Goal: Task Accomplishment & Management: Manage account settings

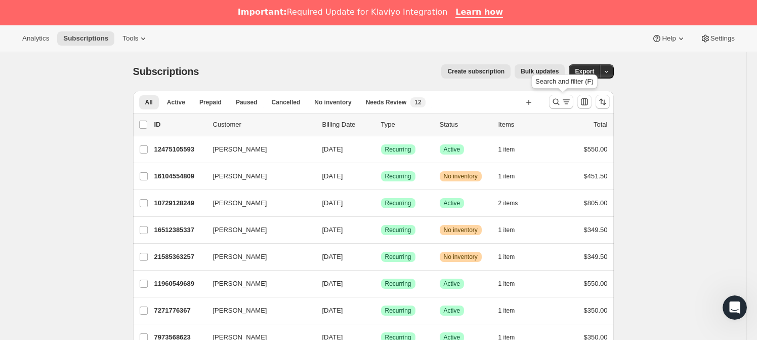
drag, startPoint x: 556, startPoint y: 98, endPoint x: 498, endPoint y: 64, distance: 67.4
click at [556, 98] on icon "Search and filter results" at bounding box center [556, 102] width 10 height 10
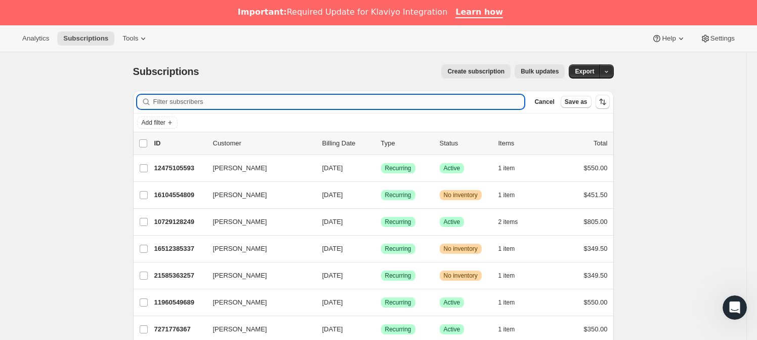
click at [230, 105] on input "Filter subscribers" at bounding box center [339, 102] width 372 height 14
paste input "[EMAIL_ADDRESS][DOMAIN_NAME]"
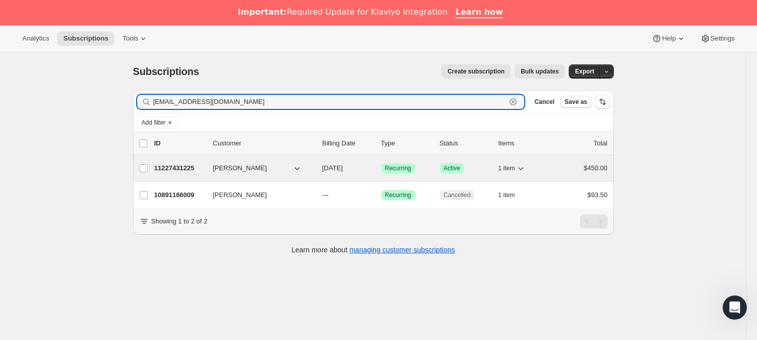
type input "[EMAIL_ADDRESS][DOMAIN_NAME]"
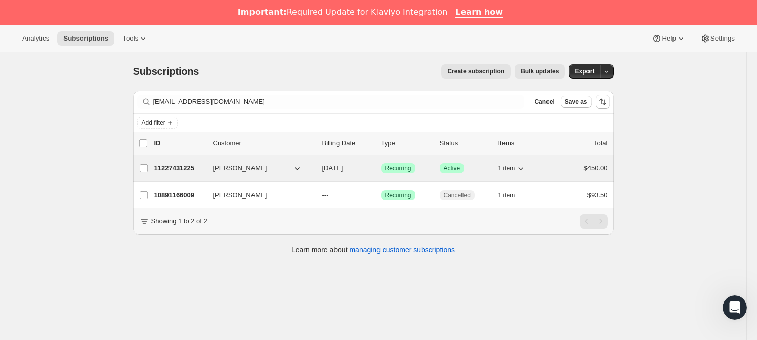
click at [180, 167] on p "11227431225" at bounding box center [179, 168] width 51 height 10
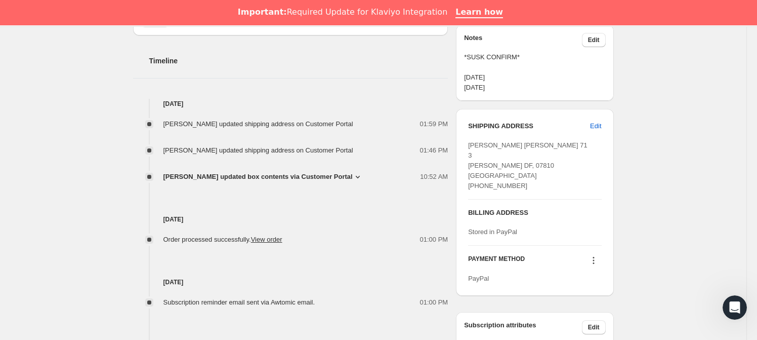
scroll to position [391, 0]
click at [598, 124] on span "Edit" at bounding box center [595, 125] width 11 height 10
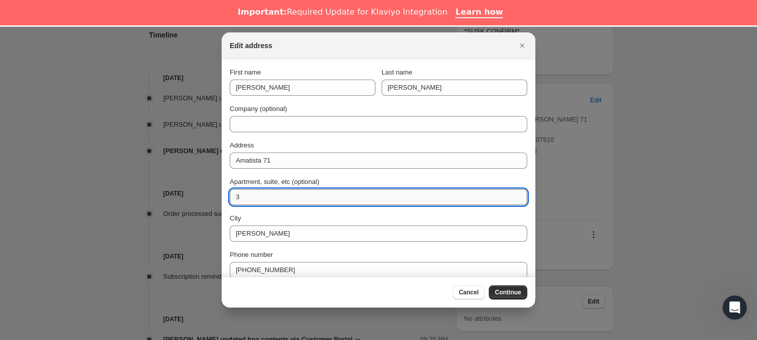
click at [272, 200] on input "3" at bounding box center [379, 197] width 298 height 16
type input "INT 03"
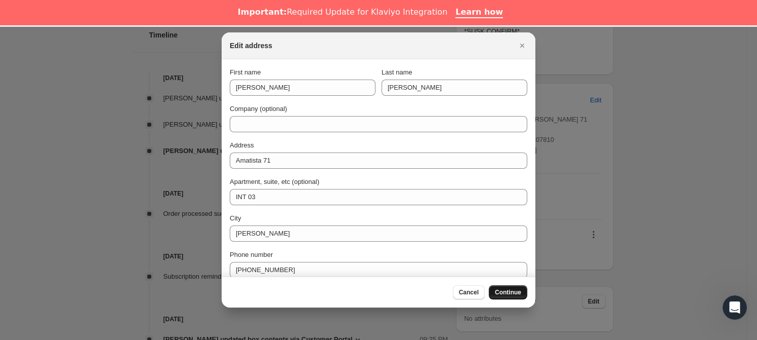
click at [507, 293] on span "Continue" at bounding box center [508, 292] width 26 height 8
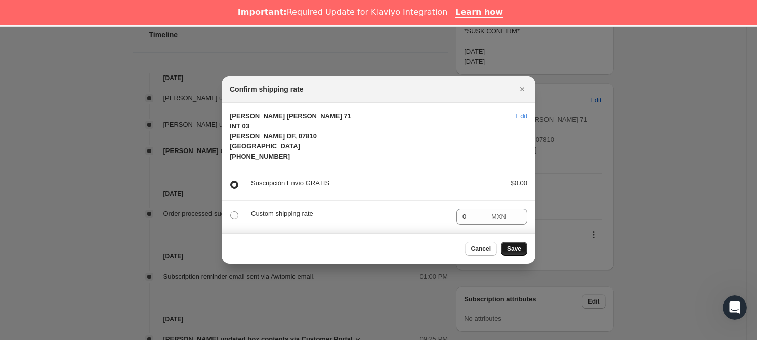
click at [511, 247] on button "Save" at bounding box center [514, 248] width 26 height 14
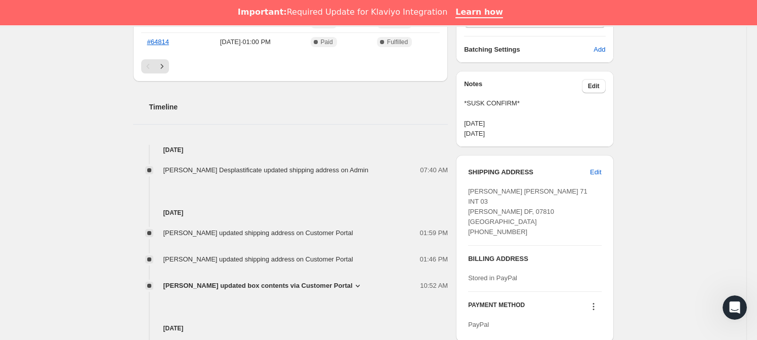
scroll to position [0, 0]
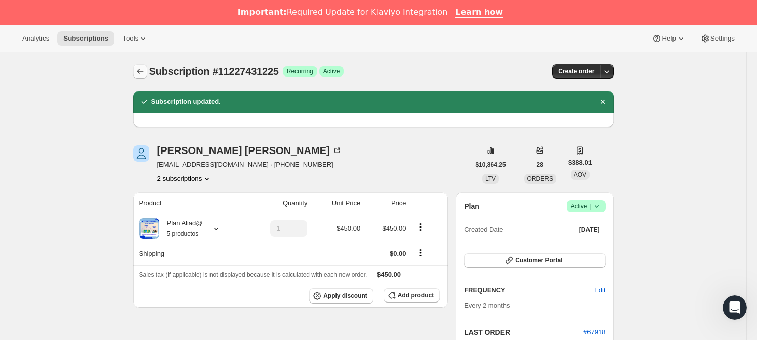
click at [145, 73] on icon "Subscriptions" at bounding box center [140, 71] width 10 height 10
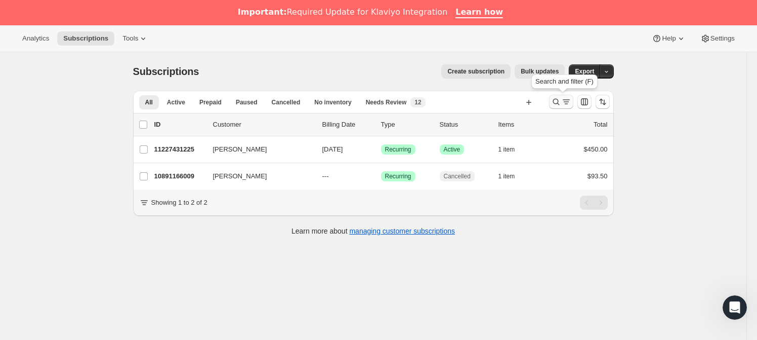
click at [561, 106] on icon "Search and filter results" at bounding box center [556, 102] width 10 height 10
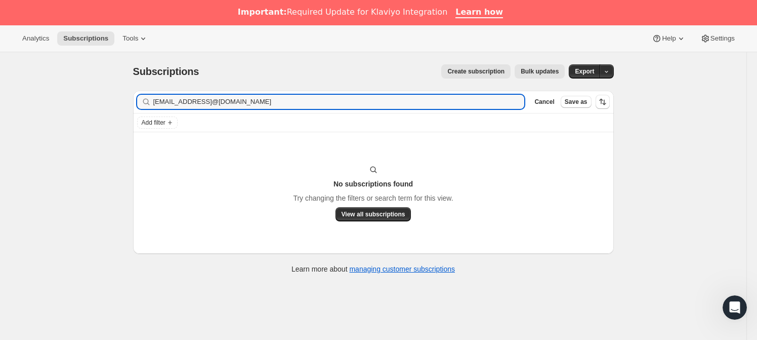
drag, startPoint x: 298, startPoint y: 105, endPoint x: 103, endPoint y: 99, distance: 195.0
click at [103, 99] on div "Subscriptions. This page is ready Subscriptions Create subscription Bulk update…" at bounding box center [373, 222] width 747 height 340
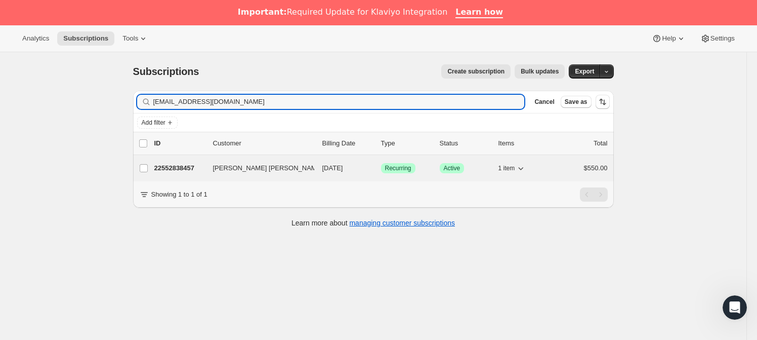
type input "[EMAIL_ADDRESS][DOMAIN_NAME]"
click at [192, 169] on p "22552838457" at bounding box center [179, 168] width 51 height 10
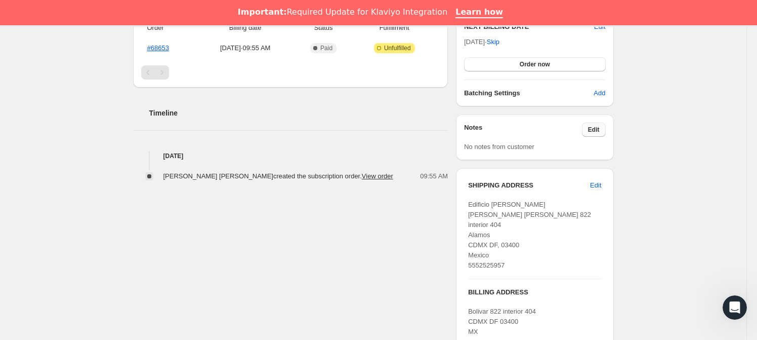
click at [595, 130] on span "Edit" at bounding box center [594, 130] width 12 height 8
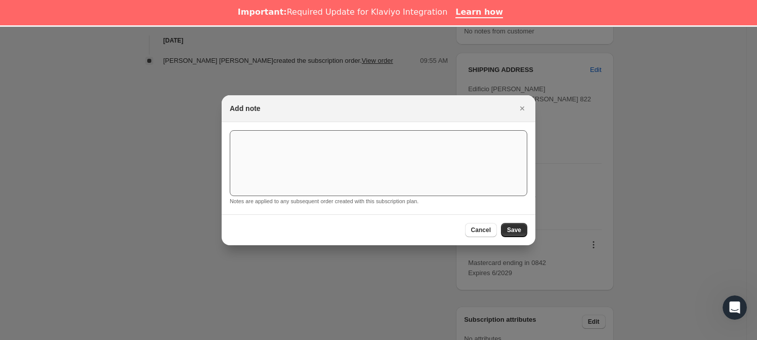
scroll to position [301, 0]
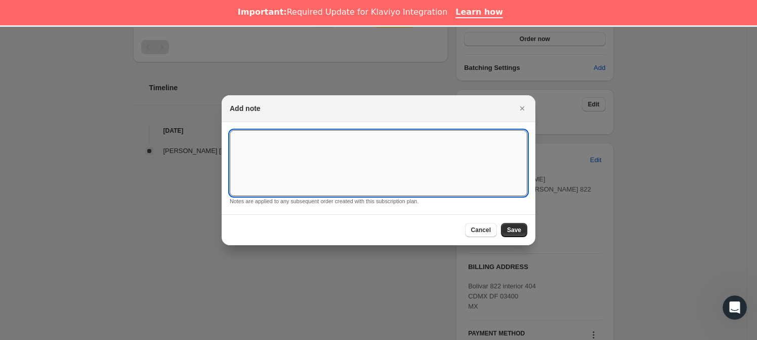
click at [313, 160] on textarea ":rmc:" at bounding box center [379, 163] width 298 height 66
type textarea "*SUSK CONFIRM*"
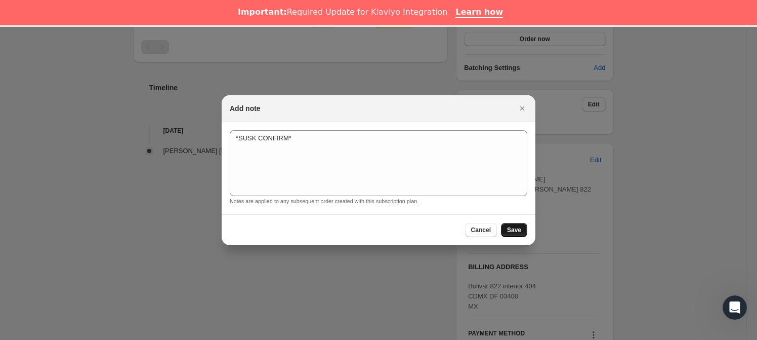
click at [516, 231] on span "Save" at bounding box center [514, 230] width 14 height 8
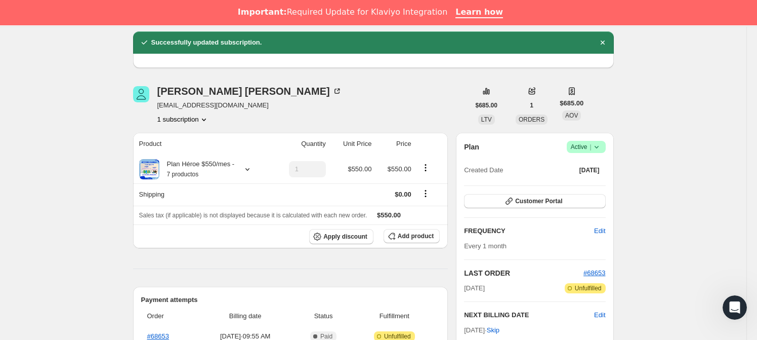
scroll to position [0, 0]
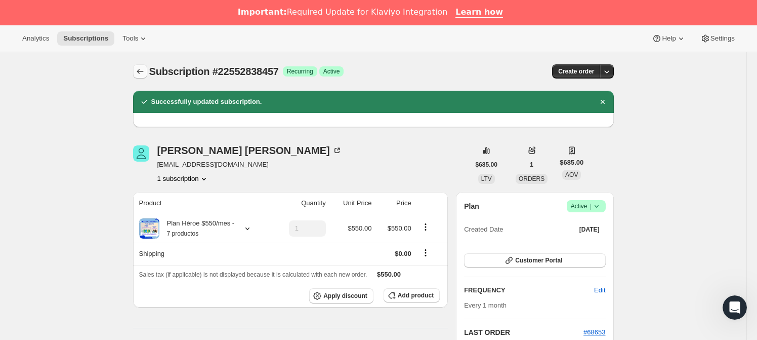
click at [143, 71] on icon "Subscriptions" at bounding box center [140, 71] width 7 height 5
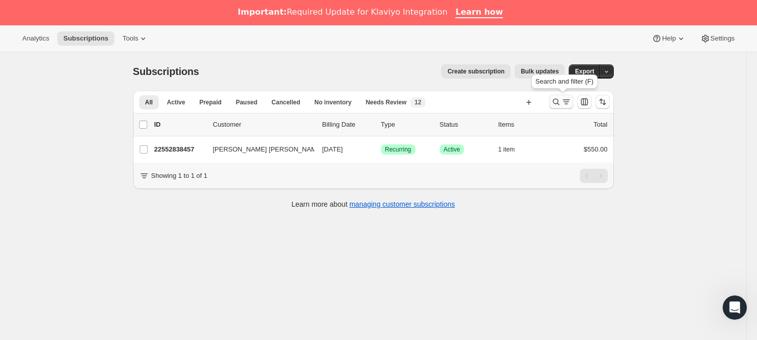
click at [553, 101] on icon "Search and filter results" at bounding box center [556, 102] width 10 height 10
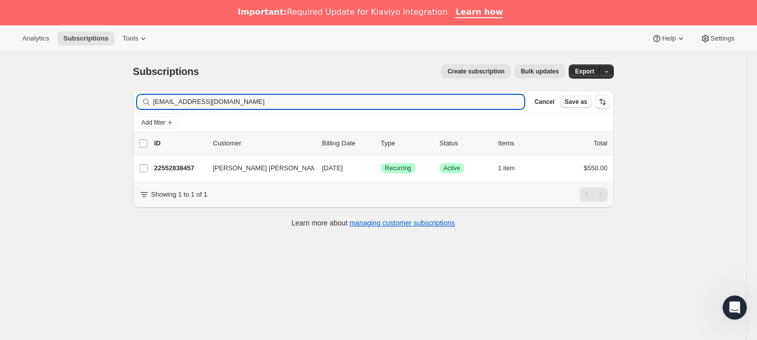
drag, startPoint x: 205, startPoint y: 97, endPoint x: 142, endPoint y: 95, distance: 63.3
click at [142, 95] on div "[EMAIL_ADDRESS][DOMAIN_NAME] Clear" at bounding box center [331, 102] width 388 height 14
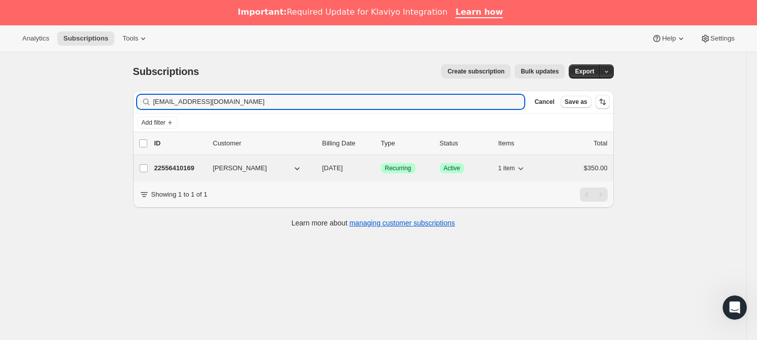
type input "[EMAIL_ADDRESS][DOMAIN_NAME]"
click at [205, 166] on p "22556410169" at bounding box center [179, 168] width 51 height 10
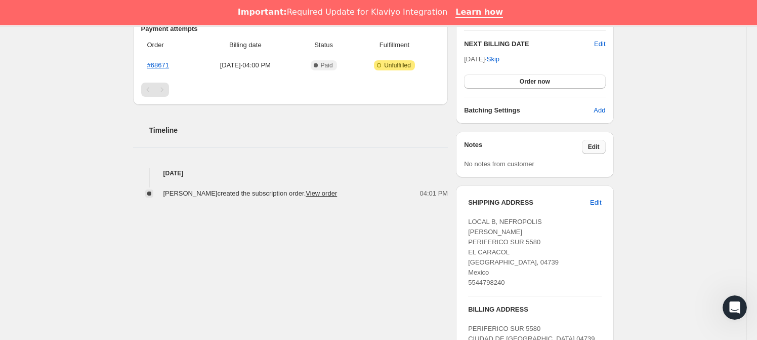
scroll to position [293, 0]
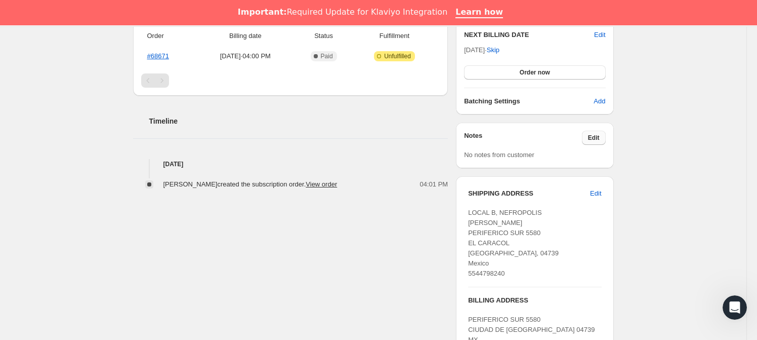
click at [590, 135] on button "Edit" at bounding box center [594, 138] width 24 height 14
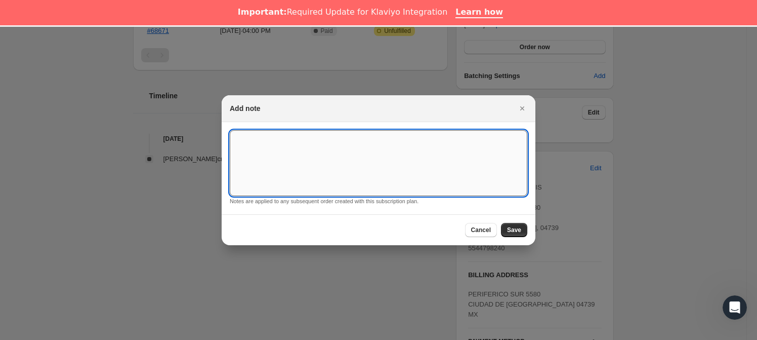
click at [362, 144] on textarea ":rsr:" at bounding box center [379, 163] width 298 height 66
type textarea "*SUSK CONFIRM*"
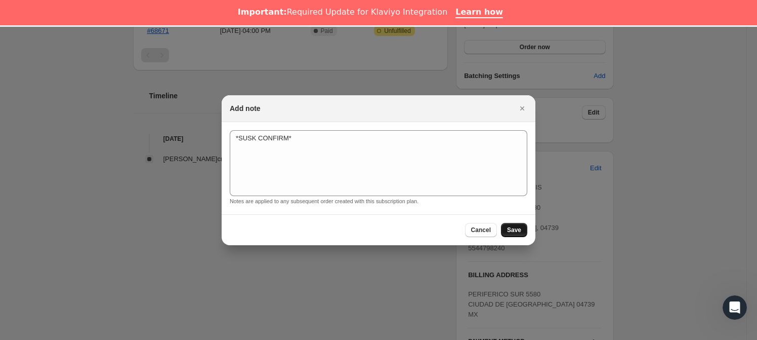
click at [512, 226] on span "Save" at bounding box center [514, 230] width 14 height 8
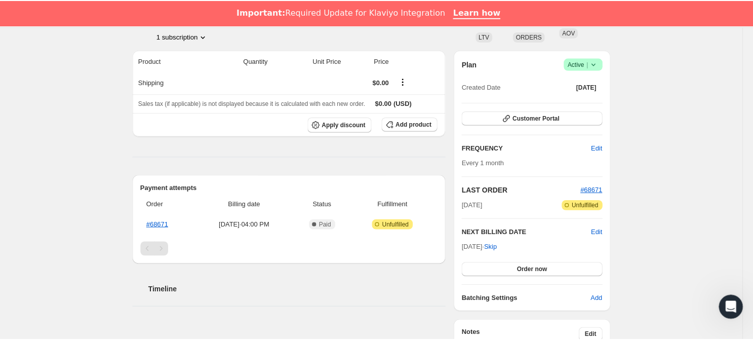
scroll to position [293, 0]
